Goal: Complete application form: Complete application form

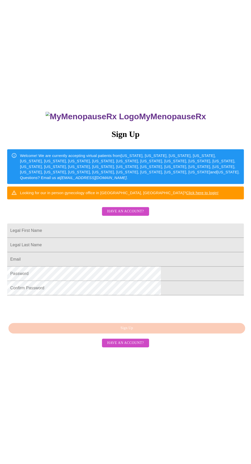
scroll to position [4, 0]
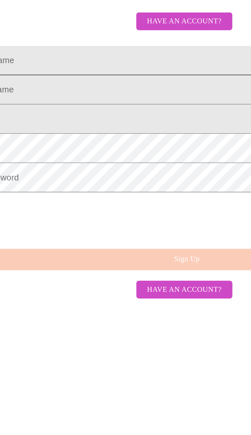
click at [61, 213] on input "Legal First Name" at bounding box center [125, 212] width 237 height 14
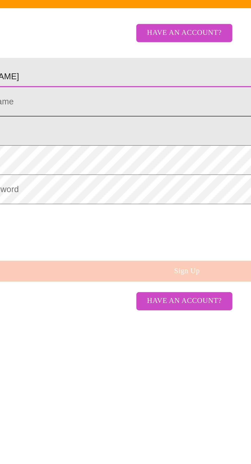
type input "[PERSON_NAME]"
click at [60, 225] on input "Legal First Name" at bounding box center [125, 218] width 237 height 14
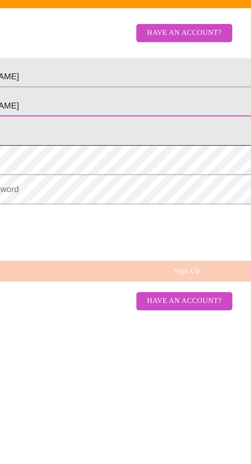
type input "[PERSON_NAME]"
click at [56, 249] on input "Legal First Name" at bounding box center [125, 247] width 237 height 14
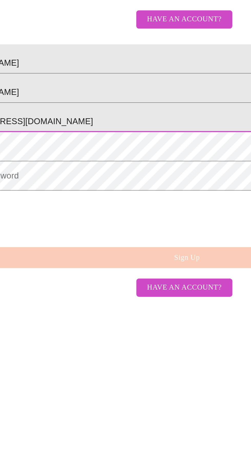
type input "[EMAIL_ADDRESS][DOMAIN_NAME]"
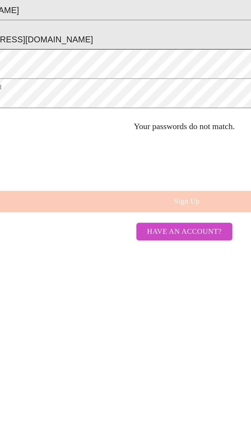
scroll to position [54, 0]
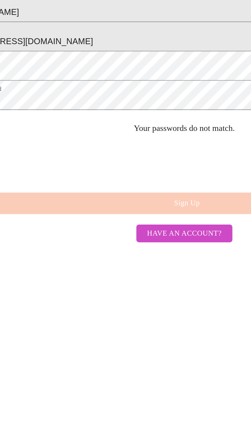
click at [76, 297] on div "MyMenopauseRx Sign Up Welcome! We are currently accepting virtual patients from…" at bounding box center [125, 252] width 247 height 435
click at [110, 293] on div "MyMenopauseRx Sign Up Welcome! We are currently accepting virtual patients from…" at bounding box center [125, 252] width 247 height 435
click at [121, 292] on div "MyMenopauseRx Sign Up Welcome! We are currently accepting virtual patients from…" at bounding box center [125, 252] width 247 height 435
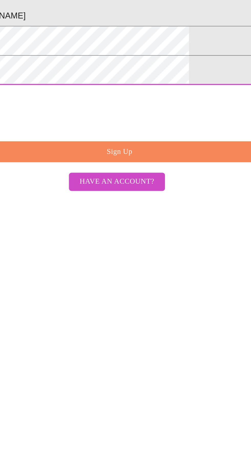
scroll to position [5, 0]
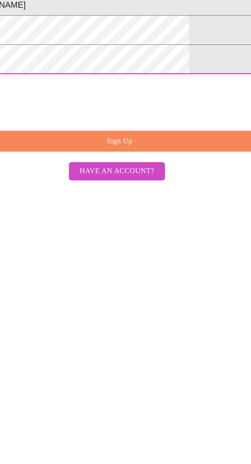
click at [89, 320] on button "Sign Up" at bounding box center [126, 314] width 237 height 11
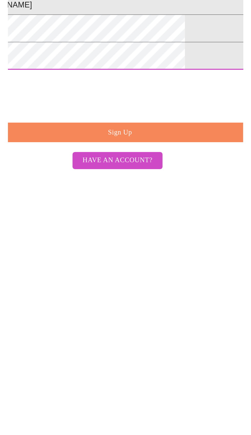
scroll to position [20, 0]
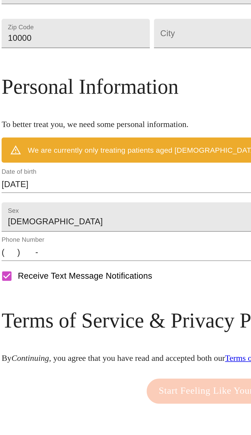
scroll to position [20, 0]
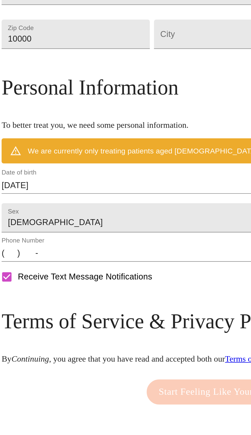
click at [46, 272] on input "[DATE]" at bounding box center [125, 276] width 223 height 8
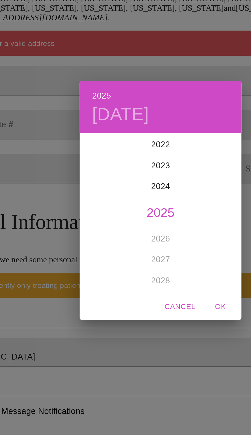
scroll to position [0, 0]
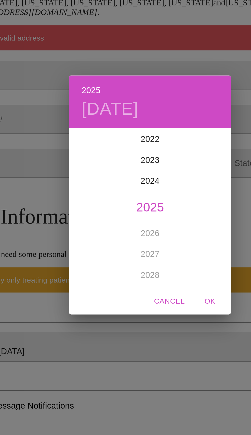
click at [102, 181] on h4 "[DATE]" at bounding box center [106, 175] width 28 height 11
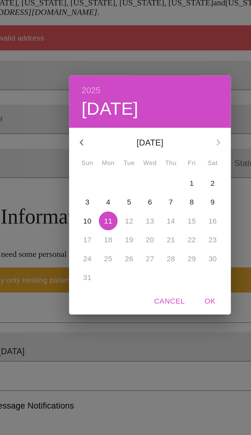
click at [122, 195] on p "[DATE]" at bounding box center [125, 192] width 55 height 6
click at [158, 198] on div "[DATE]" at bounding box center [126, 191] width 80 height 12
click at [91, 195] on icon "button" at bounding box center [92, 192] width 6 height 6
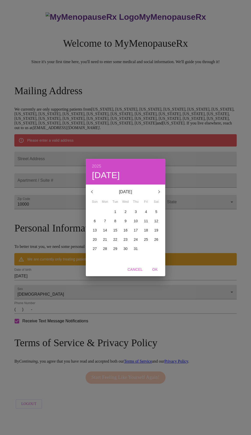
click at [99, 170] on h6 "2025" at bounding box center [96, 166] width 9 height 7
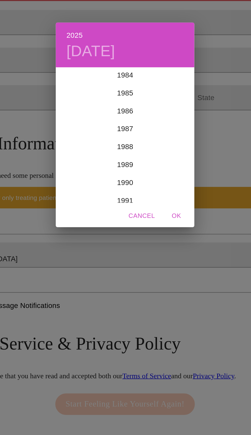
scroll to position [848, 0]
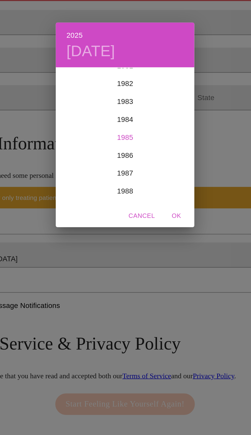
click at [128, 230] on div "1985" at bounding box center [126, 225] width 80 height 10
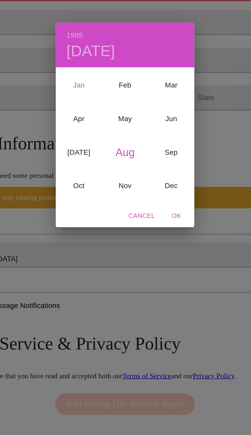
click at [95, 204] on div "Jan" at bounding box center [99, 194] width 26 height 19
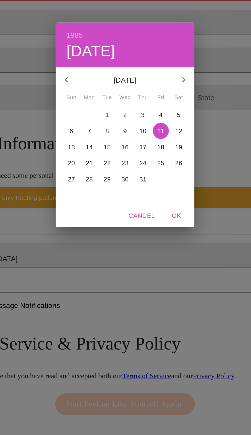
click at [120, 198] on div "[DATE]" at bounding box center [126, 191] width 80 height 12
click at [93, 181] on h4 "[DATE]" at bounding box center [106, 175] width 28 height 11
click at [111, 181] on h4 "[DATE]" at bounding box center [106, 175] width 28 height 11
click at [92, 195] on icon "button" at bounding box center [92, 192] width 6 height 6
click at [91, 195] on icon "button" at bounding box center [92, 192] width 6 height 6
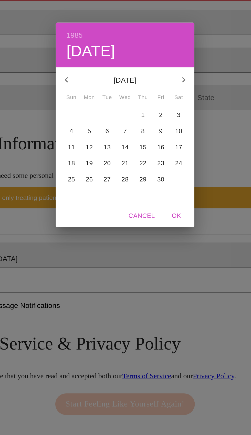
click at [154, 198] on button "button" at bounding box center [159, 191] width 12 height 12
click at [156, 198] on button "button" at bounding box center [159, 191] width 12 height 12
click at [158, 198] on button "button" at bounding box center [159, 191] width 12 height 12
click at [159, 195] on icon "button" at bounding box center [159, 192] width 6 height 6
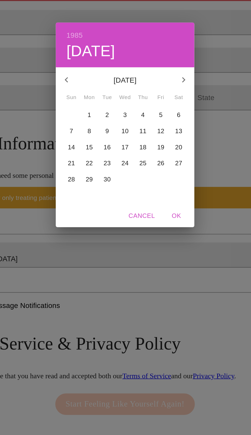
click at [159, 193] on icon "button" at bounding box center [160, 191] width 2 height 3
click at [159, 198] on button "button" at bounding box center [159, 191] width 12 height 12
click at [146, 251] on p "28" at bounding box center [146, 248] width 4 height 5
click at [152, 273] on span "OK" at bounding box center [155, 269] width 12 height 6
type input "[DATE]"
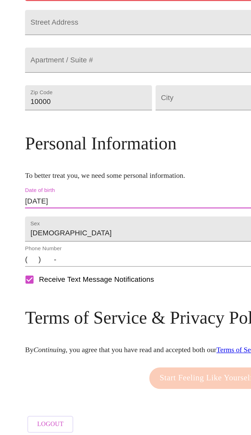
click at [43, 290] on input "(   )    -" at bounding box center [125, 294] width 223 height 8
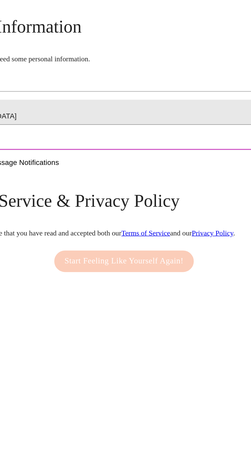
type input "[PHONE_NUMBER]"
click at [110, 354] on div "Start Feeling Like Yourself Again!" at bounding box center [125, 362] width 83 height 17
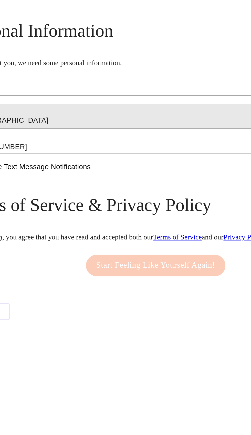
click at [109, 354] on div "Start Feeling Like Yourself Again!" at bounding box center [125, 362] width 83 height 17
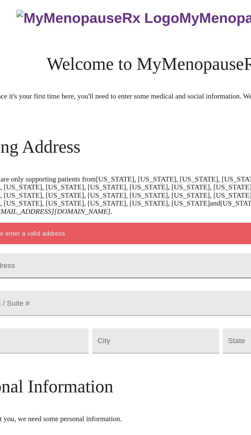
click at [54, 152] on input "Street Address" at bounding box center [125, 159] width 223 height 14
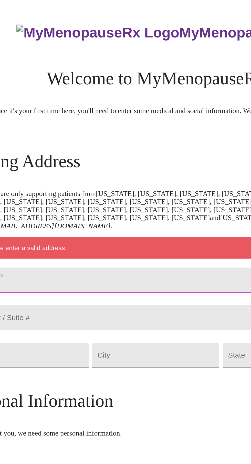
scroll to position [29, 0]
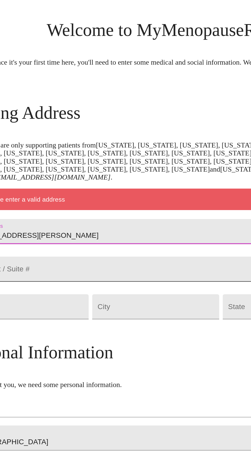
type input "[STREET_ADDRESS][PERSON_NAME]"
click at [49, 152] on input "Street Address" at bounding box center [125, 159] width 223 height 14
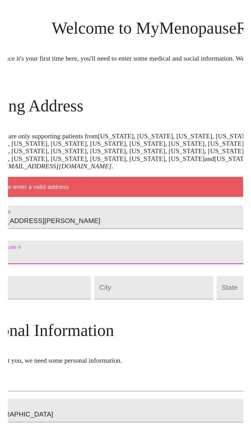
scroll to position [0, 0]
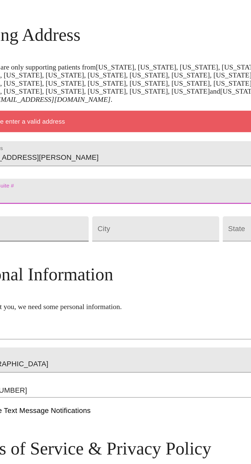
click at [55, 198] on input "10000" at bounding box center [50, 202] width 73 height 14
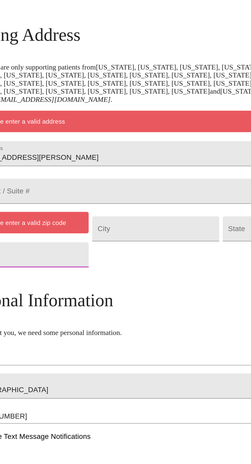
type input "1"
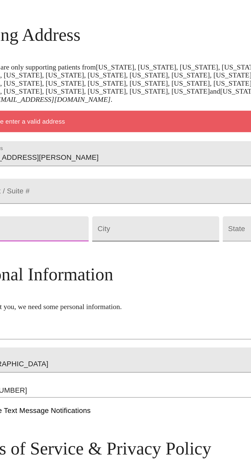
type input "89431"
click at [106, 198] on input "Street Address" at bounding box center [125, 202] width 73 height 14
type input "Sparks"
click at [162, 193] on body "MyMenopauseRx Welcome to MyMenopauseRx Since it's your first time here, you'll …" at bounding box center [125, 199] width 247 height 394
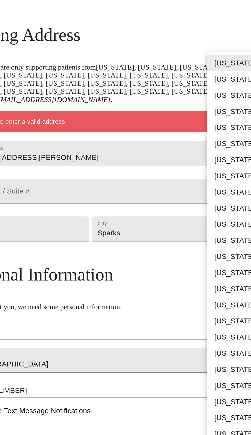
click at [169, 352] on li "[US_STATE]" at bounding box center [182, 356] width 55 height 9
type input "[US_STATE]"
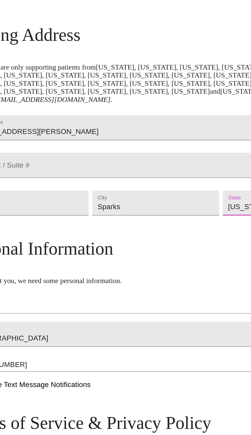
click at [131, 344] on span "Start Feeling Like Yourself Again!" at bounding box center [126, 348] width 68 height 8
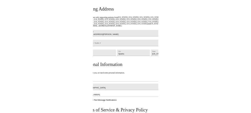
scroll to position [52, 0]
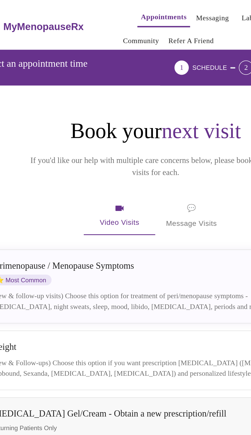
click at [146, 116] on span "💬 Message Visits" at bounding box center [146, 124] width 29 height 16
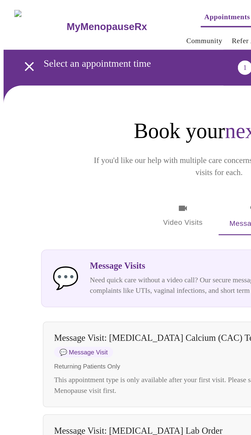
click at [69, 149] on div "Message Visits Need quick care without a video call? Our secure message based v…" at bounding box center [137, 159] width 170 height 20
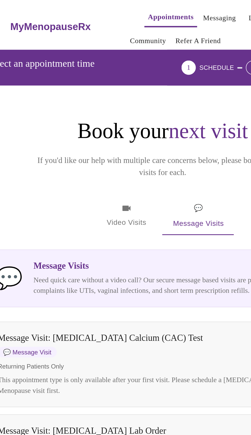
click at [105, 118] on icon "button" at bounding box center [105, 119] width 5 height 3
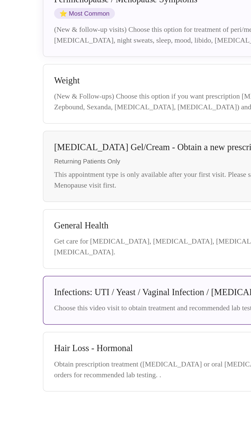
click at [49, 326] on div "Choose this video visit to obtain treatment and recommended lab testing for you…" at bounding box center [121, 329] width 181 height 6
